Goal: Find specific page/section

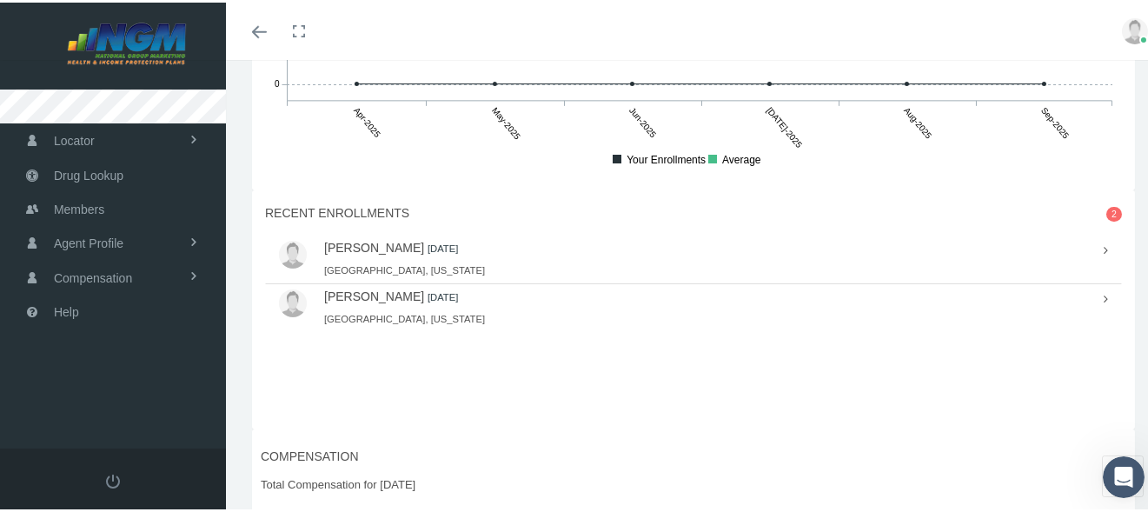
scroll to position [1478, 0]
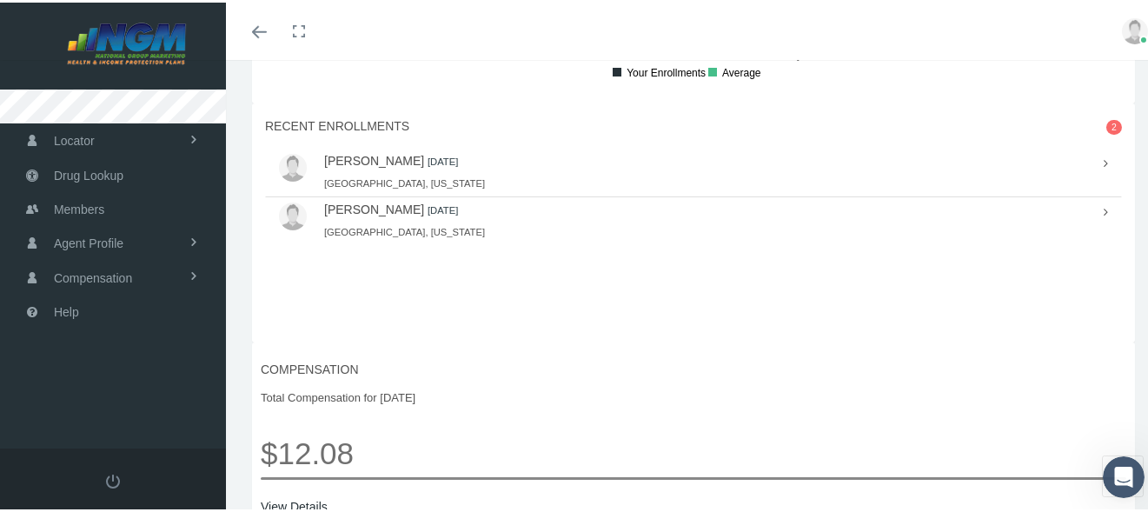
click at [354, 213] on link "[PERSON_NAME]" at bounding box center [374, 207] width 100 height 14
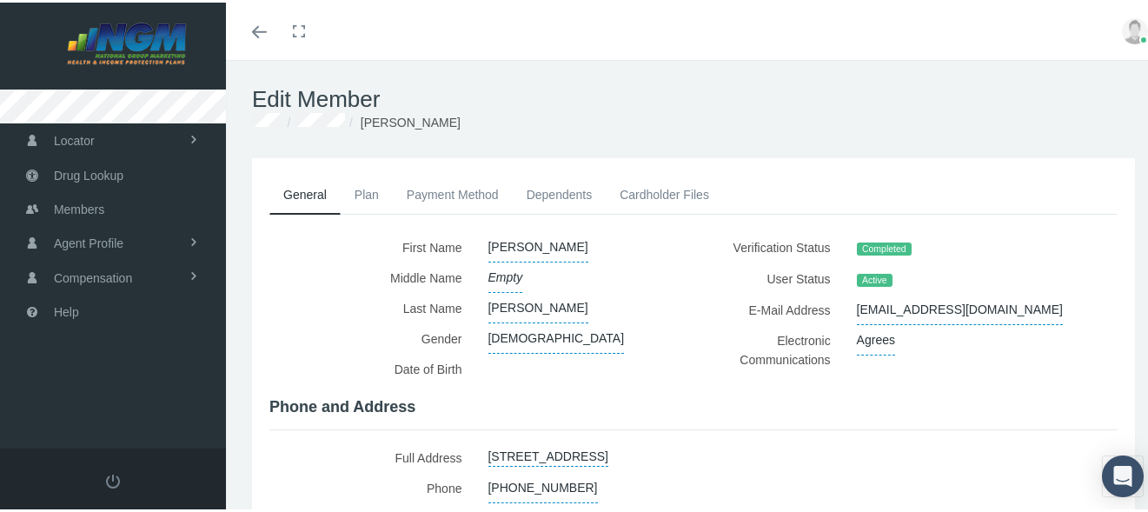
click at [857, 271] on span "Active" at bounding box center [875, 278] width 36 height 14
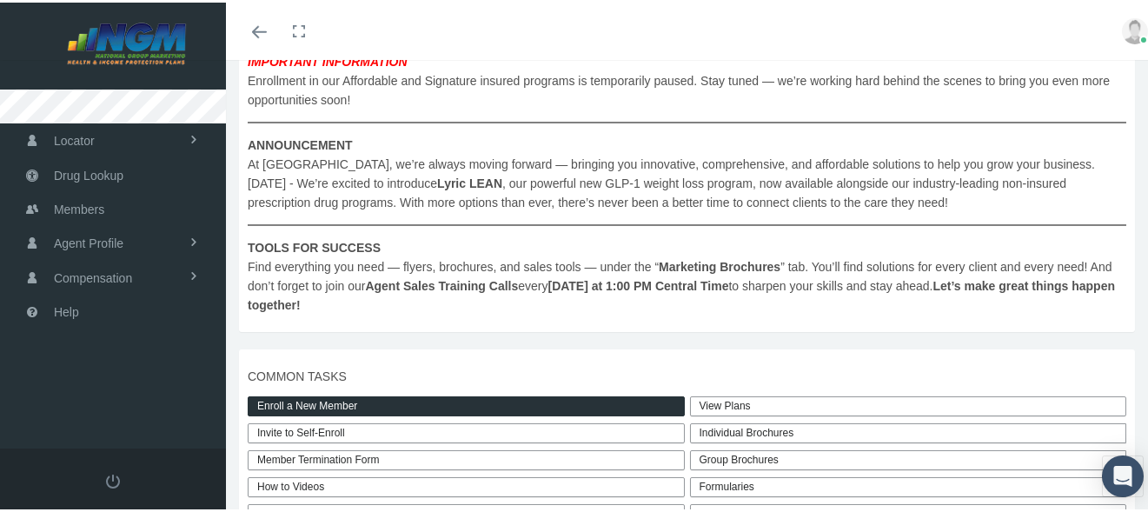
scroll to position [435, 0]
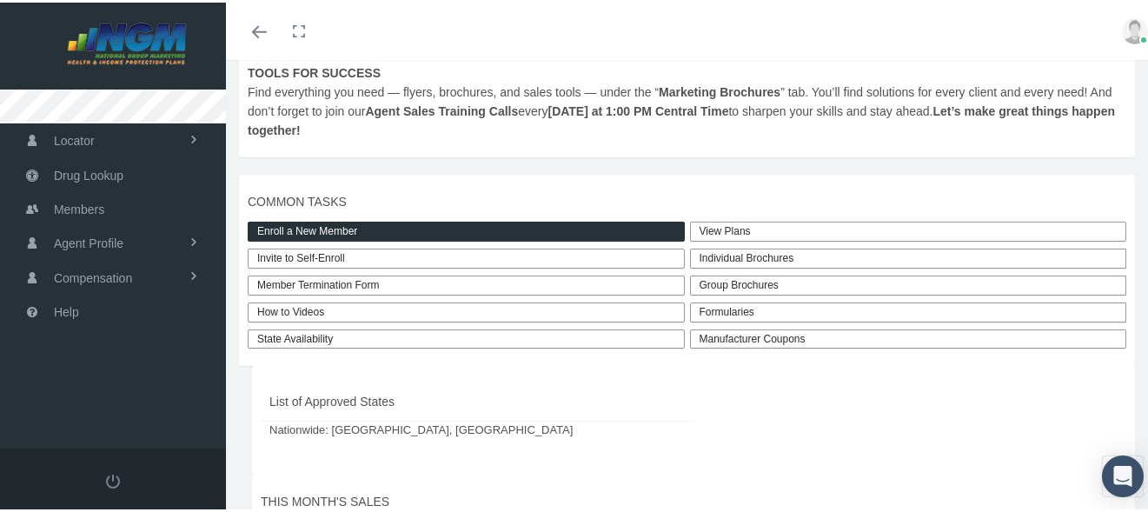
click at [705, 238] on link "View Plans" at bounding box center [908, 229] width 437 height 20
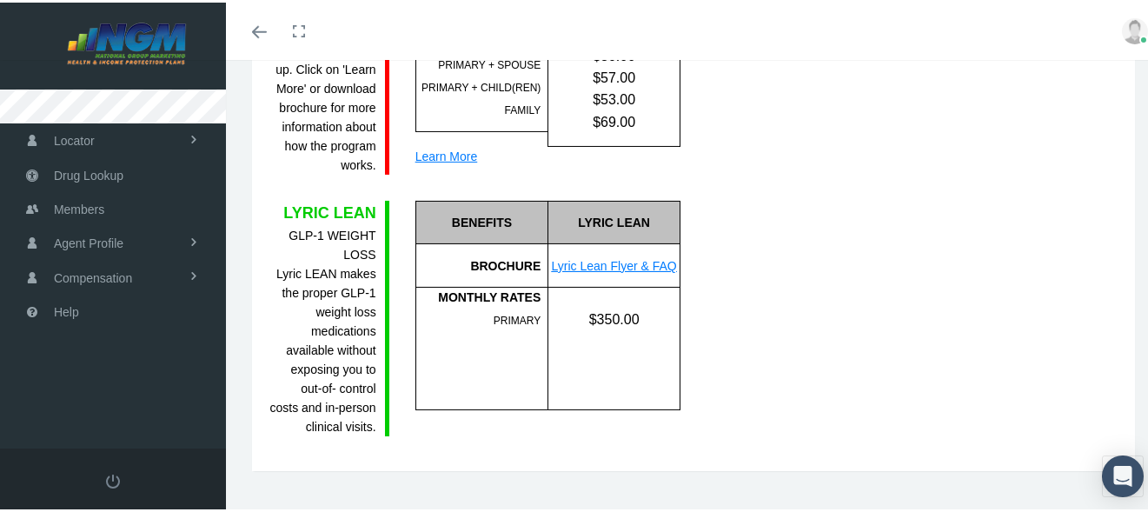
scroll to position [1441, 0]
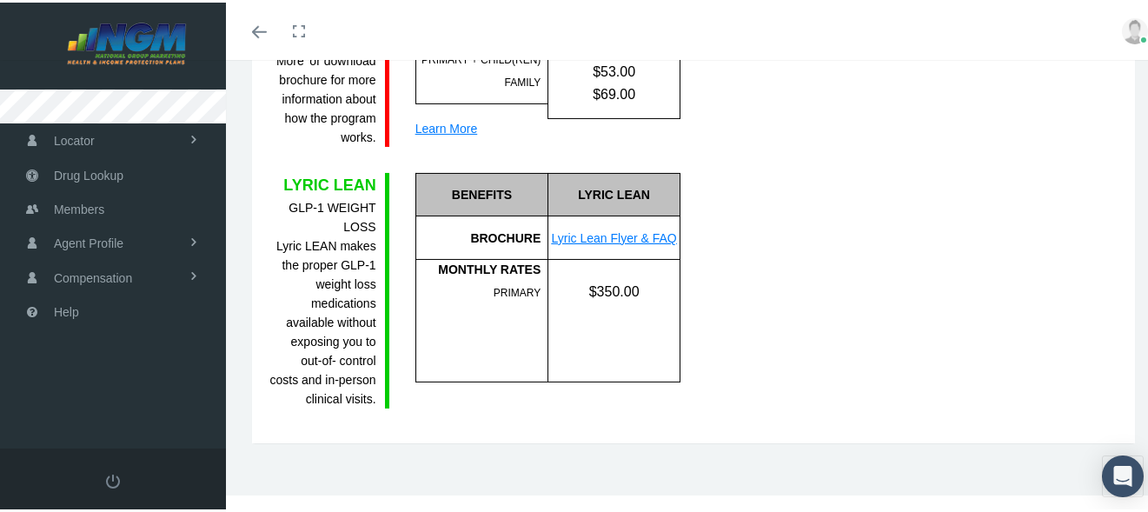
click at [605, 237] on link "Lyric Lean Flyer & FAQ" at bounding box center [614, 236] width 125 height 14
